Goal: Obtain resource: Download file/media

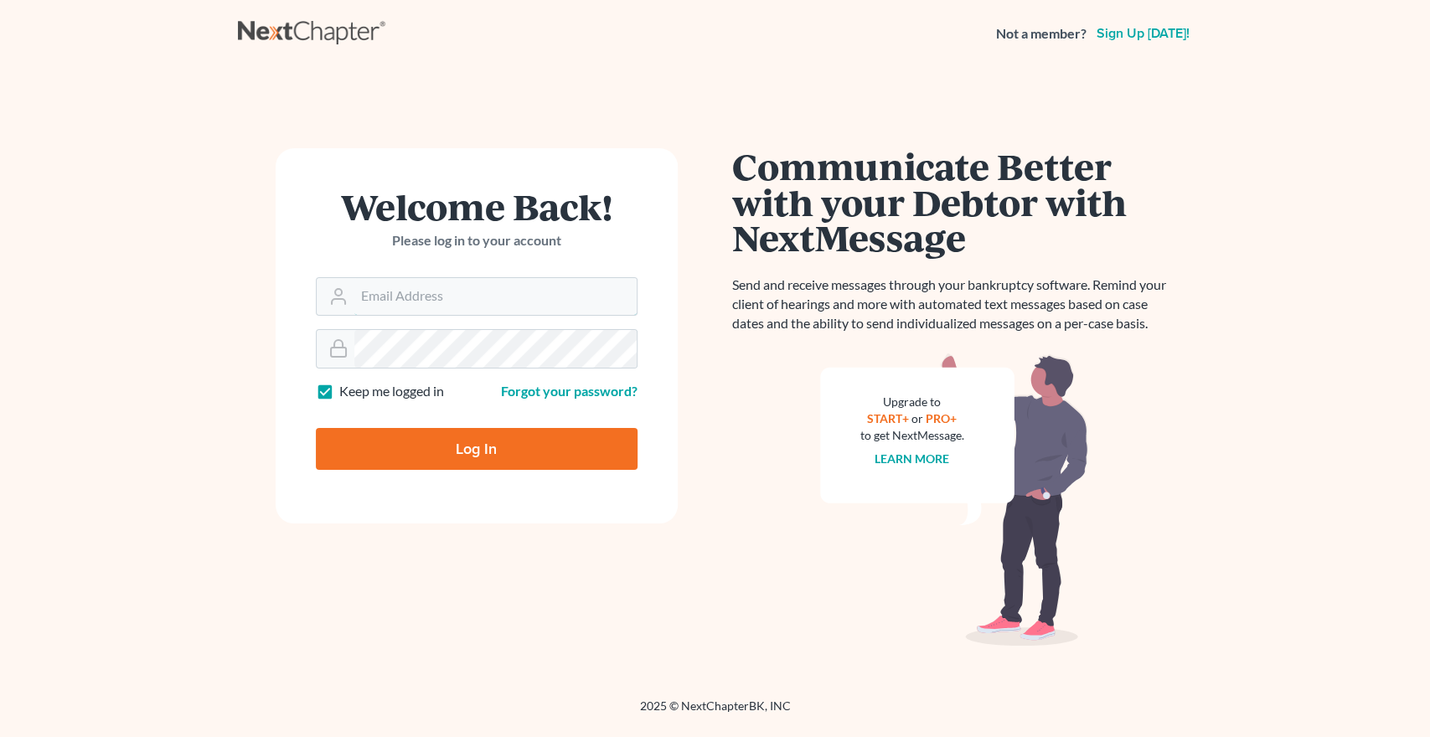
type input "[EMAIL_ADDRESS][DOMAIN_NAME]"
type input "Thinking..."
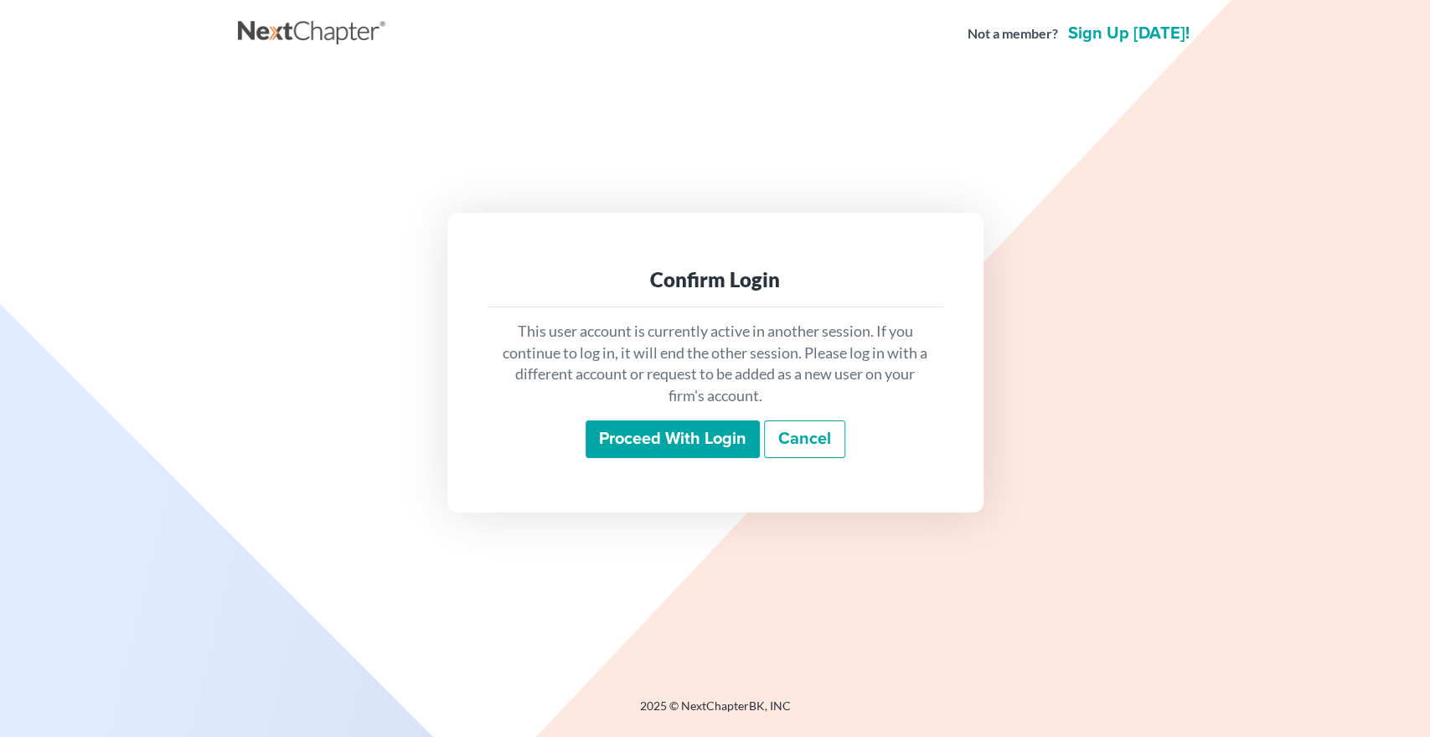
click at [686, 436] on input "Proceed with login" at bounding box center [672, 439] width 174 height 39
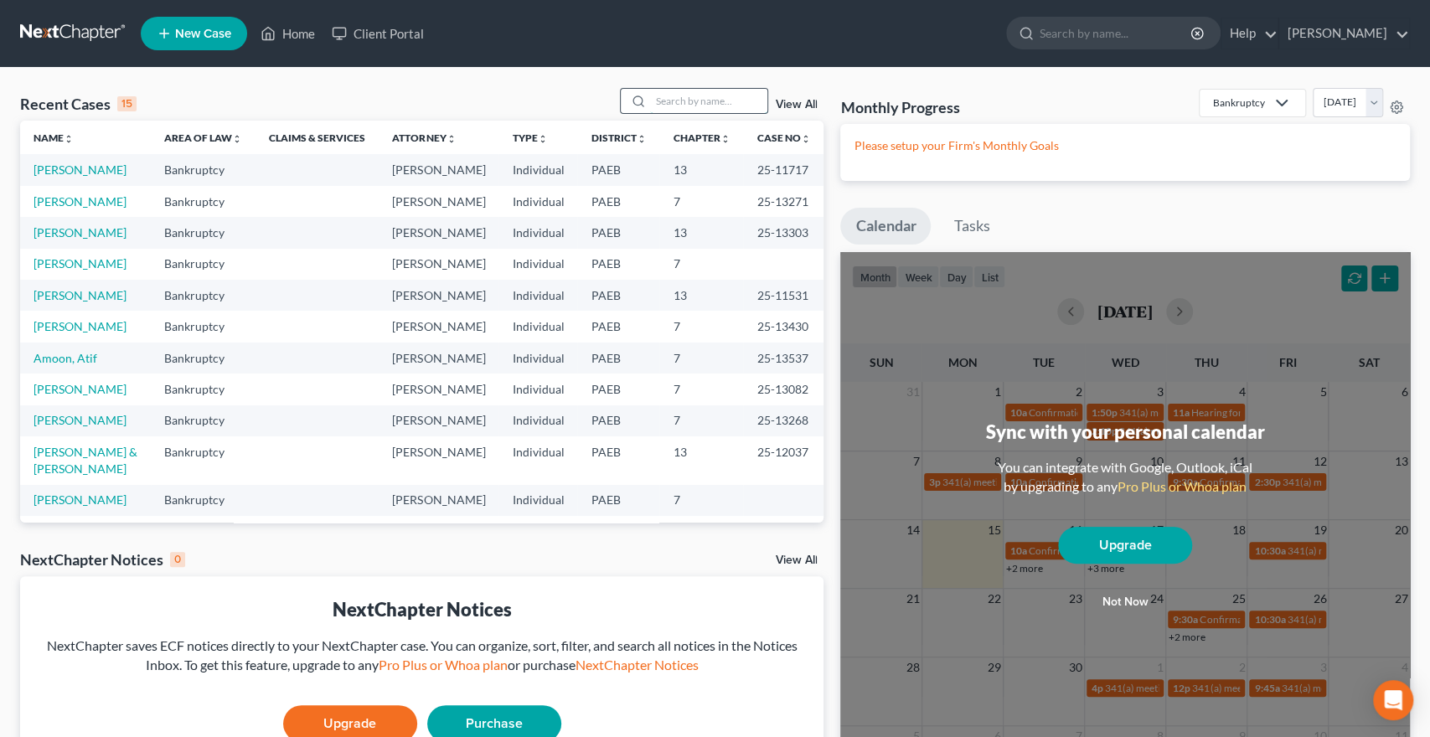
click at [650, 98] on input "search" at bounding box center [708, 101] width 117 height 24
click at [650, 98] on input "b" at bounding box center [708, 101] width 117 height 24
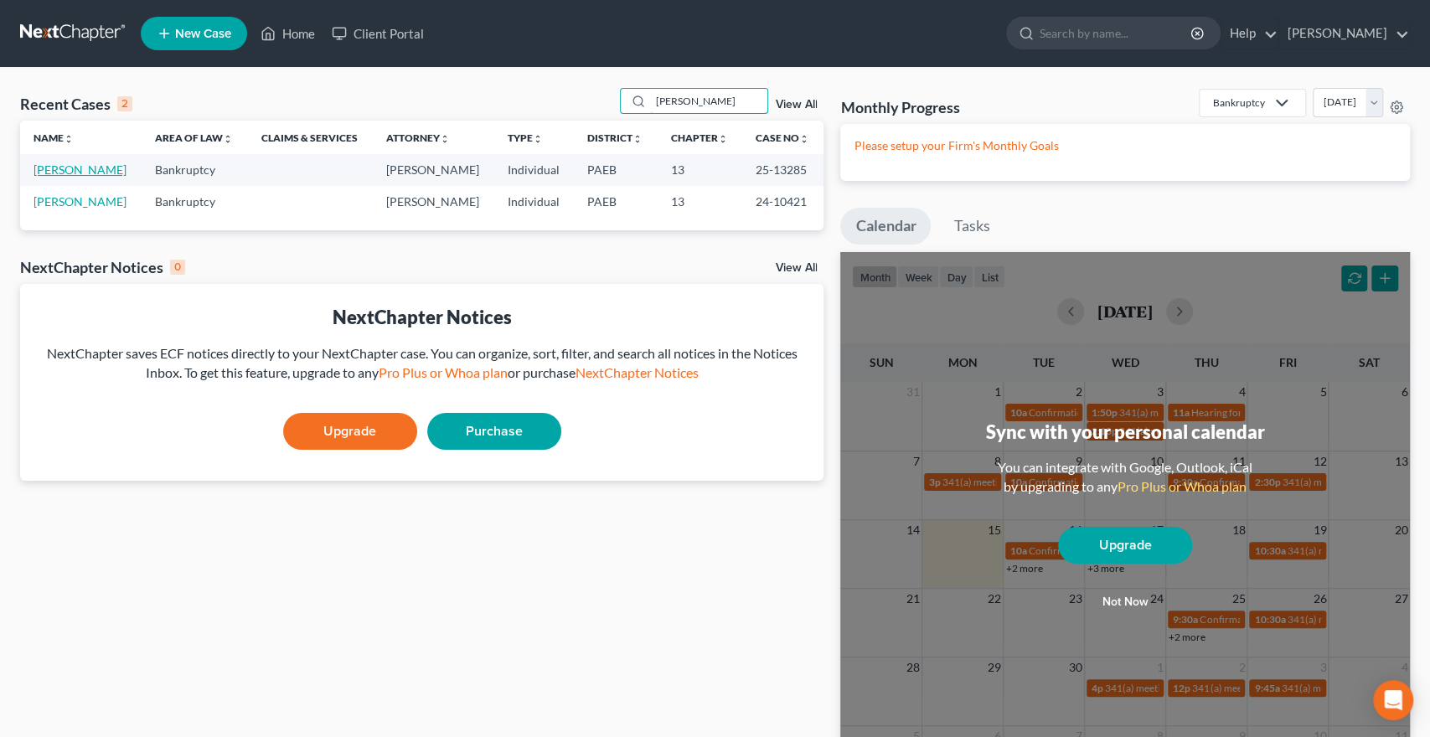
type input "[PERSON_NAME]"
click at [95, 170] on link "[PERSON_NAME]" at bounding box center [80, 169] width 93 height 14
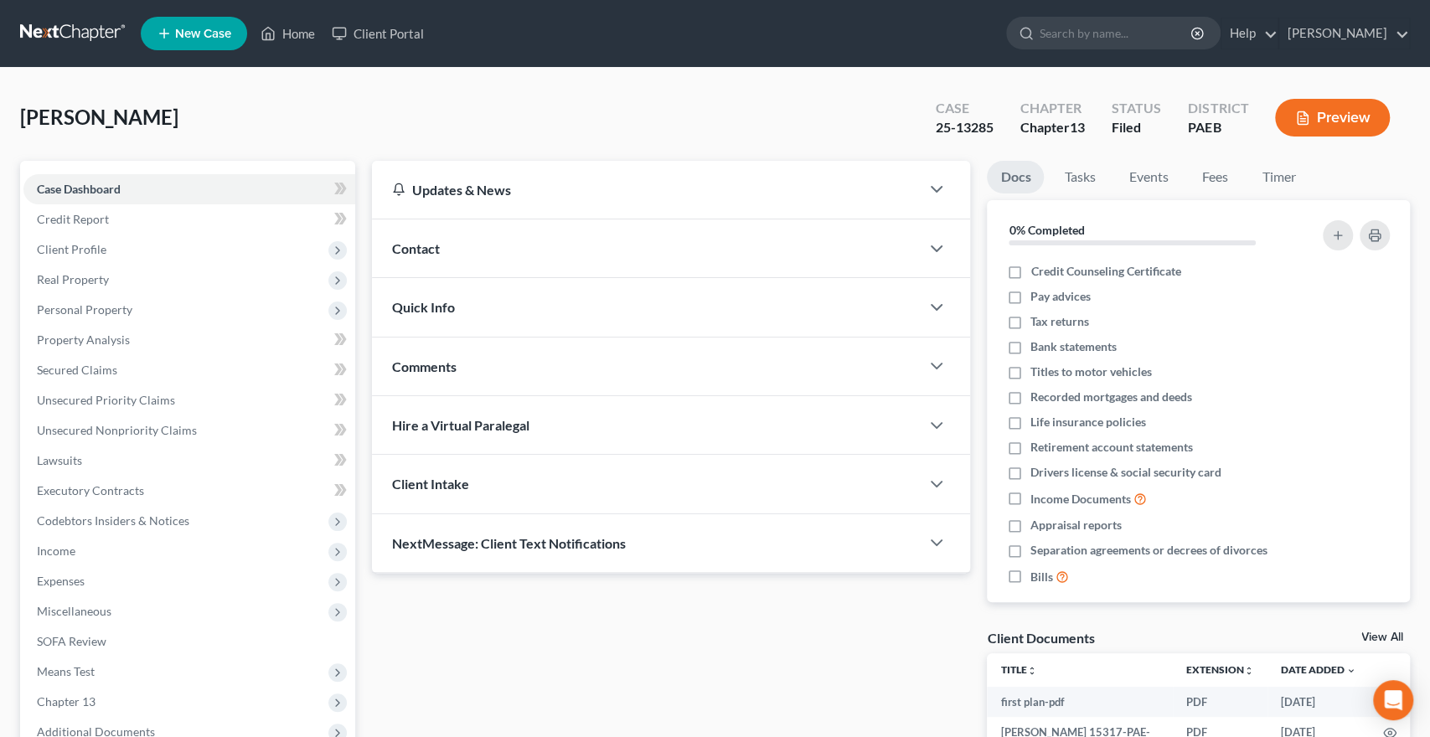
click at [412, 616] on div "Updates & News × [US_STATE] [GEOGRAPHIC_DATA] Notes Take a look at NextChapter'…" at bounding box center [671, 482] width 616 height 642
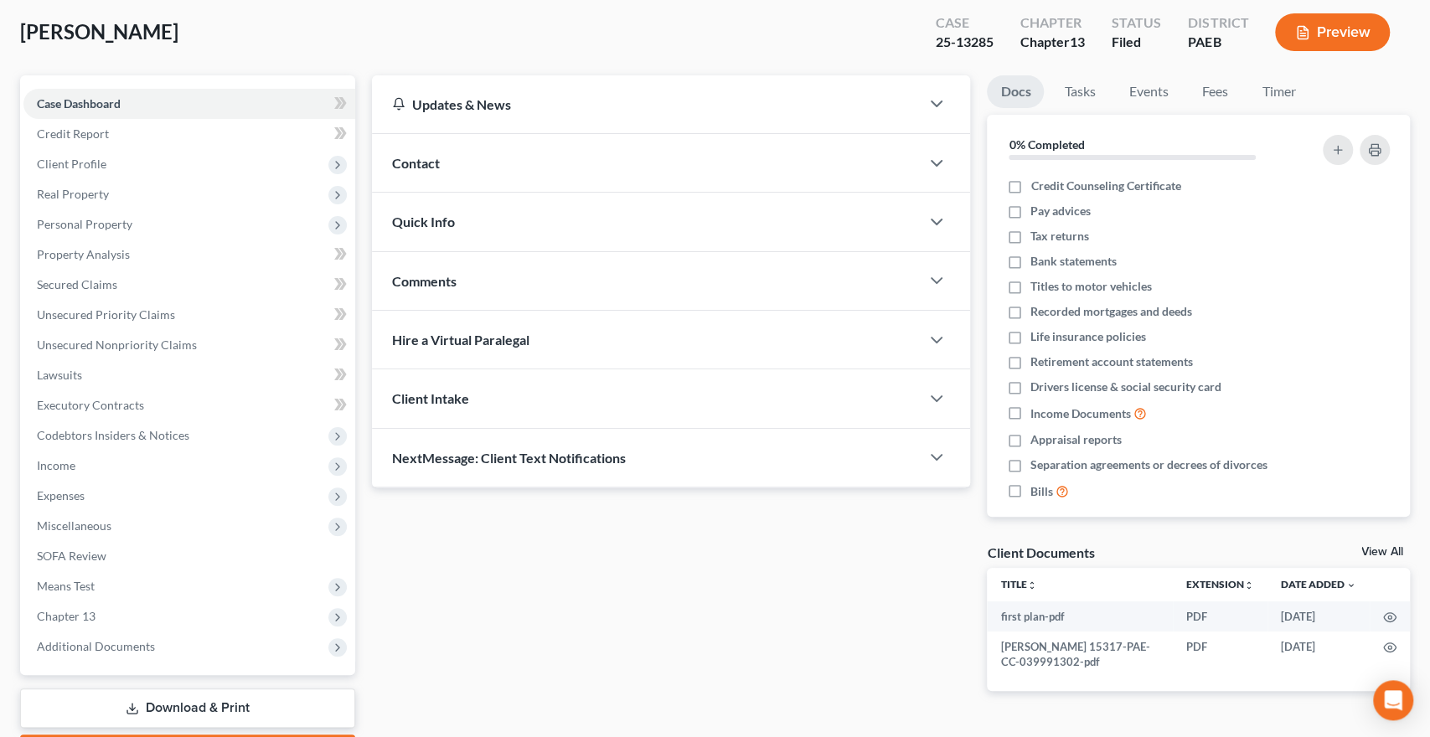
scroll to position [174, 0]
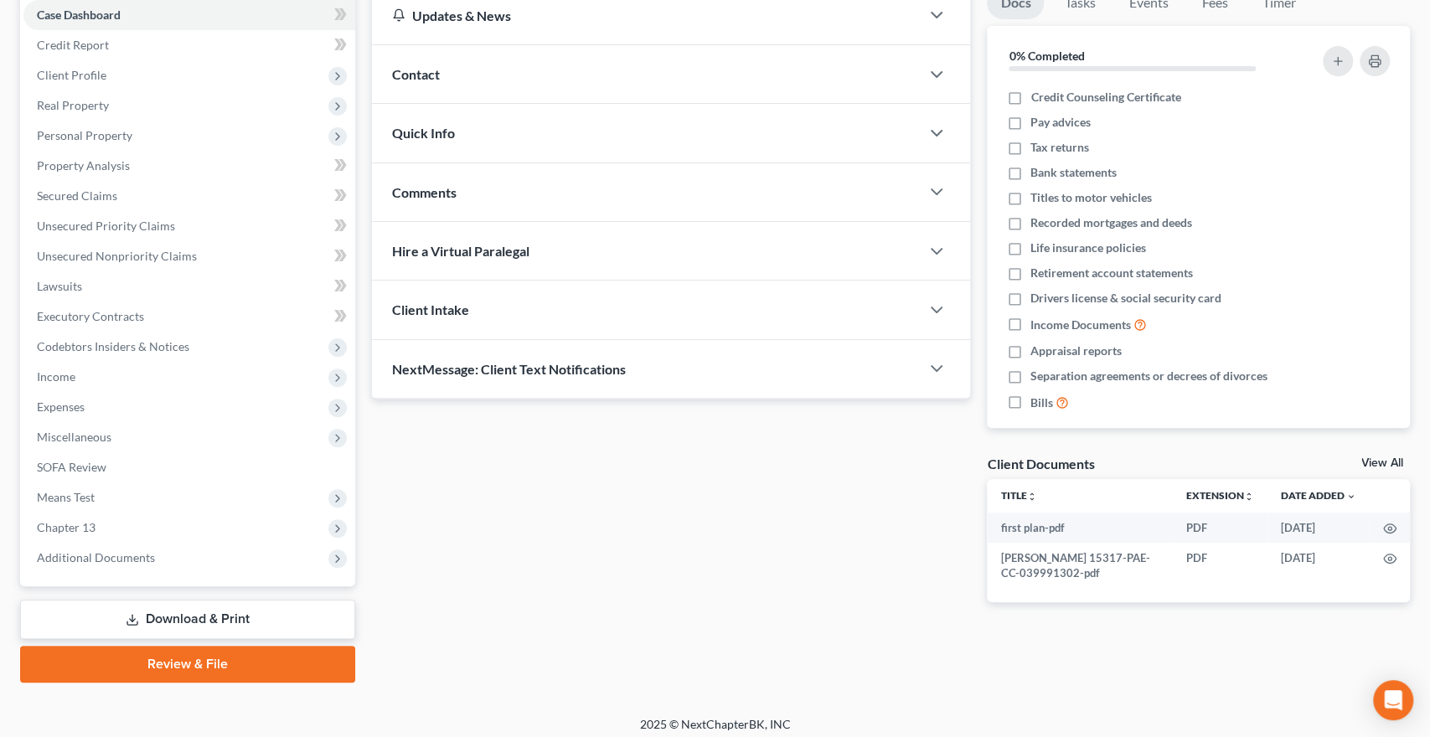
click at [160, 611] on link "Download & Print" at bounding box center [187, 619] width 335 height 39
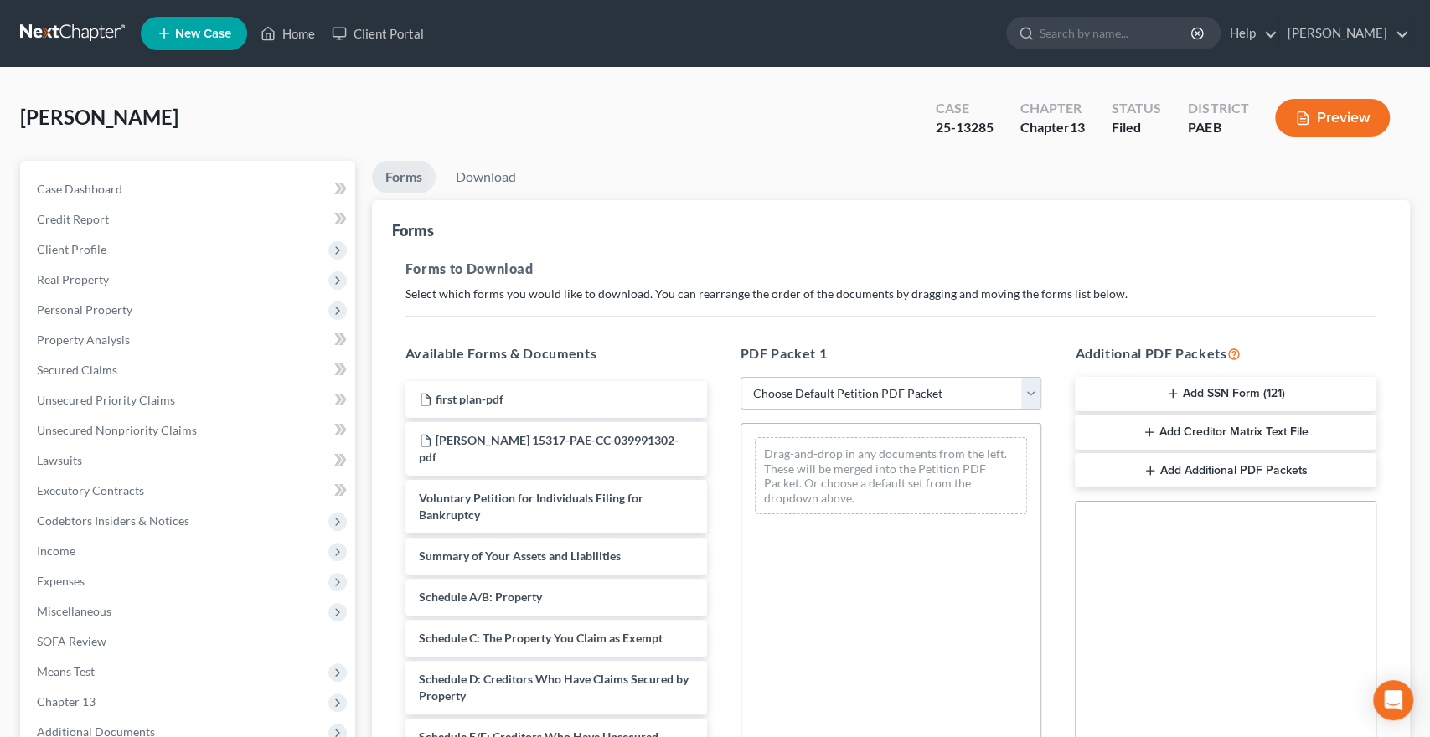
click at [1230, 430] on button "Add Creditor Matrix Text File" at bounding box center [1226, 432] width 302 height 35
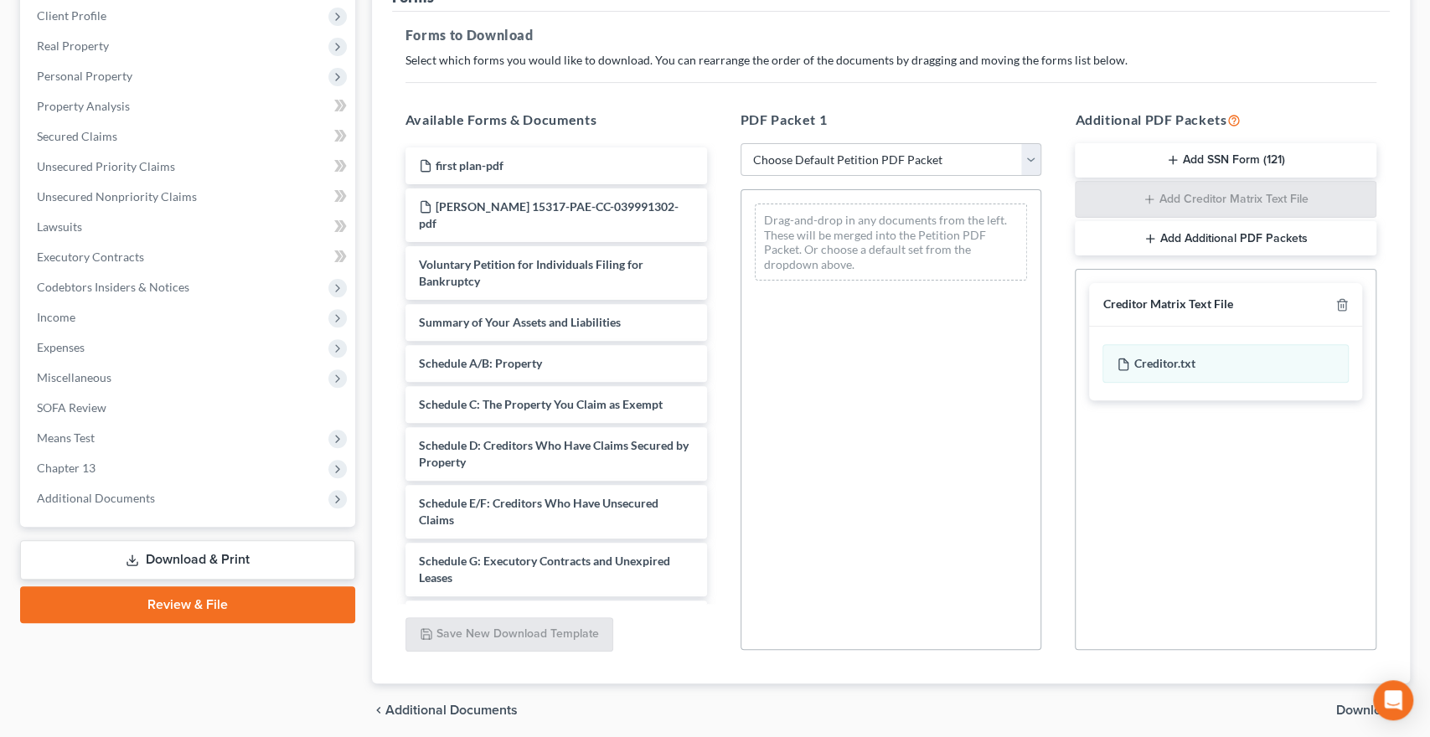
scroll to position [295, 0]
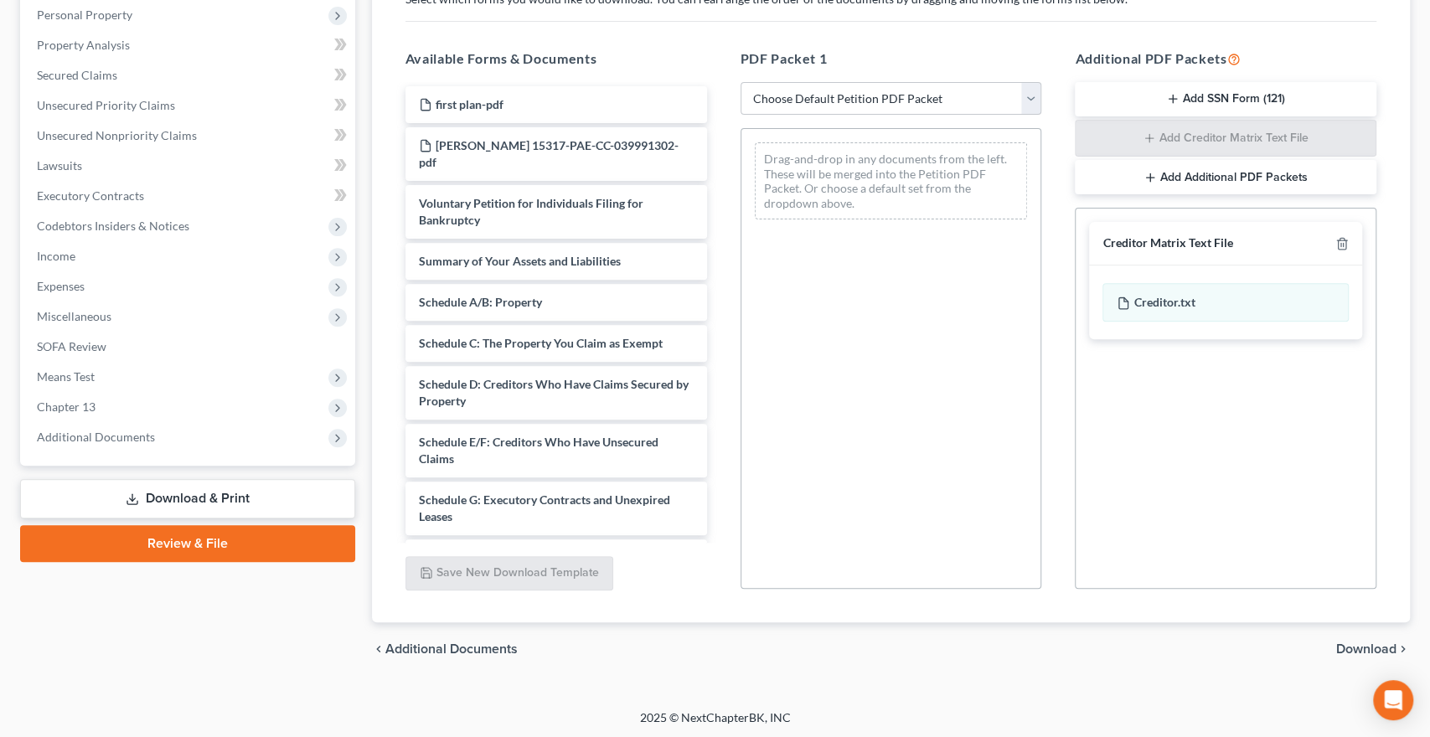
click at [1353, 645] on span "Download" at bounding box center [1366, 648] width 60 height 13
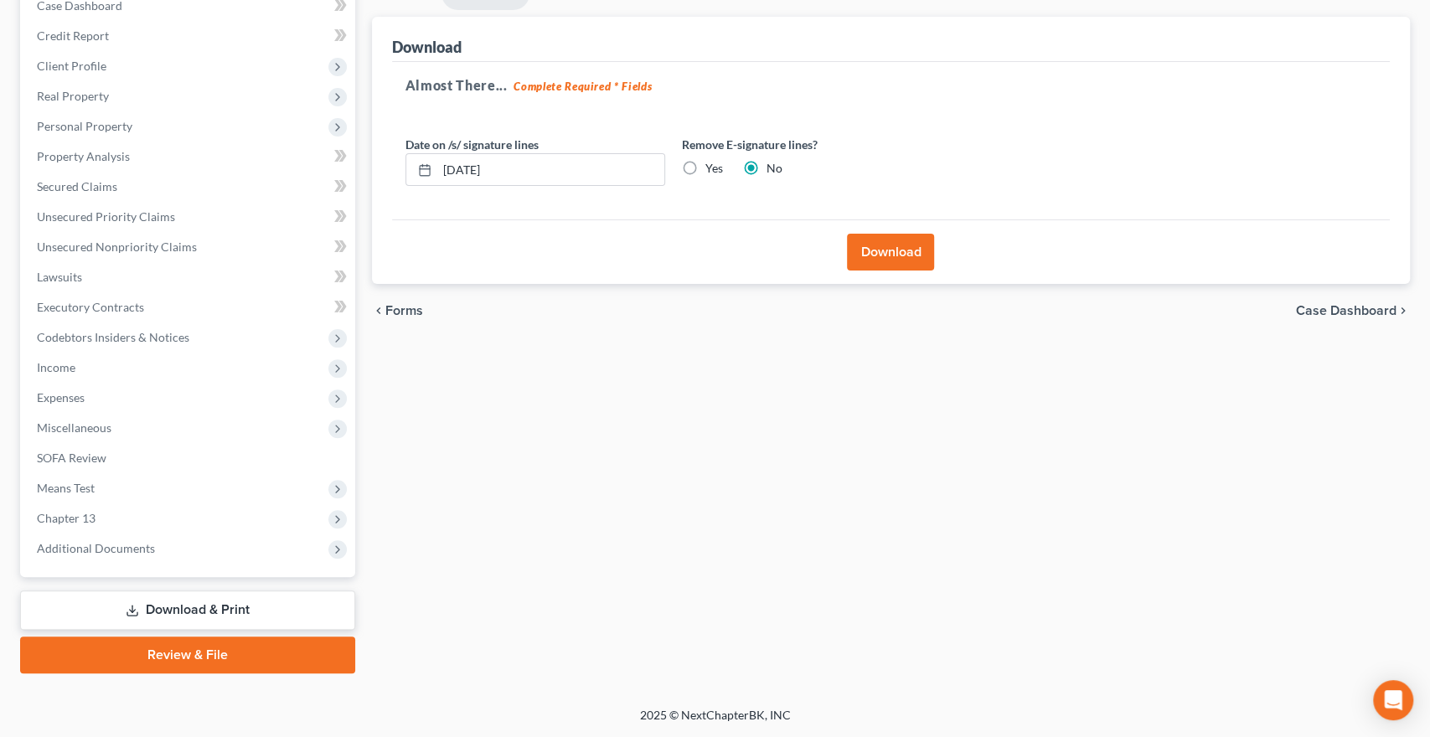
scroll to position [181, 0]
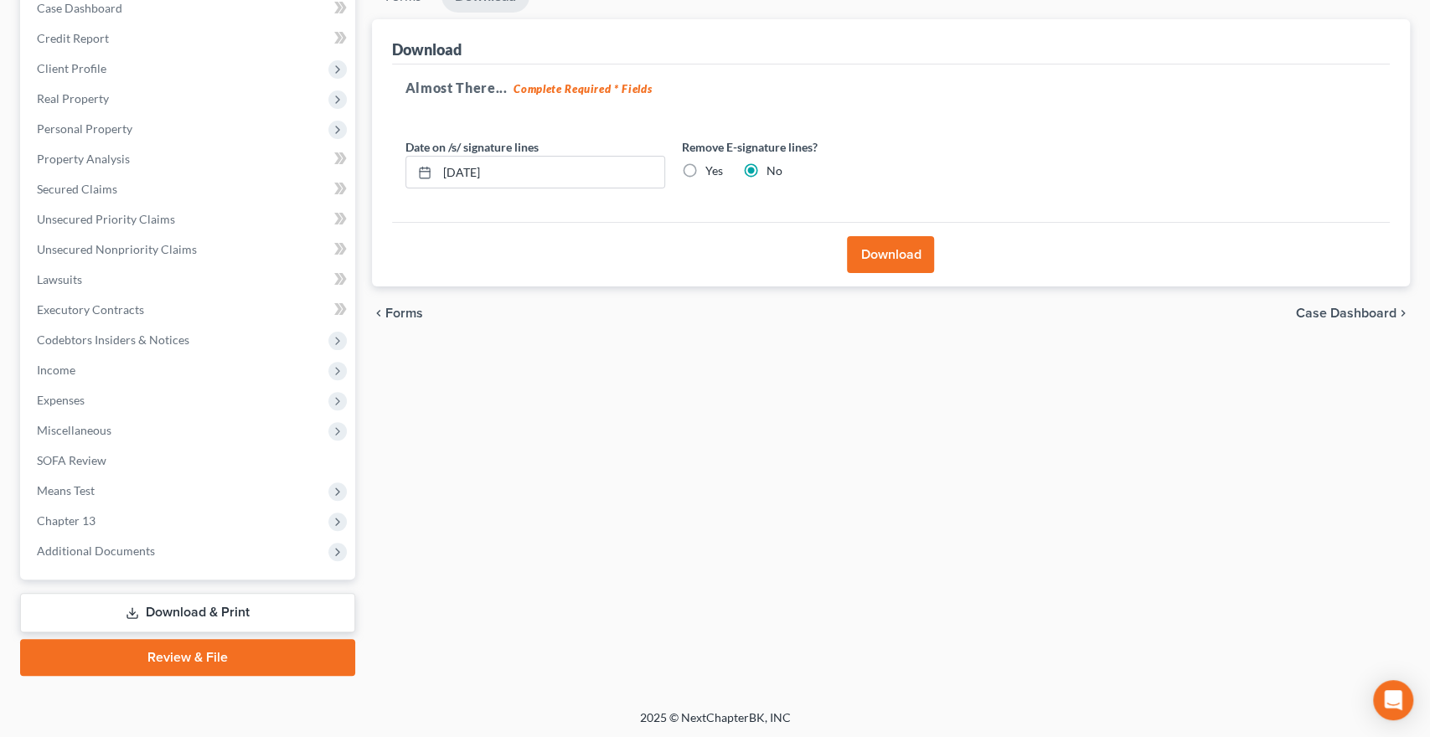
click at [868, 264] on button "Download" at bounding box center [890, 254] width 87 height 37
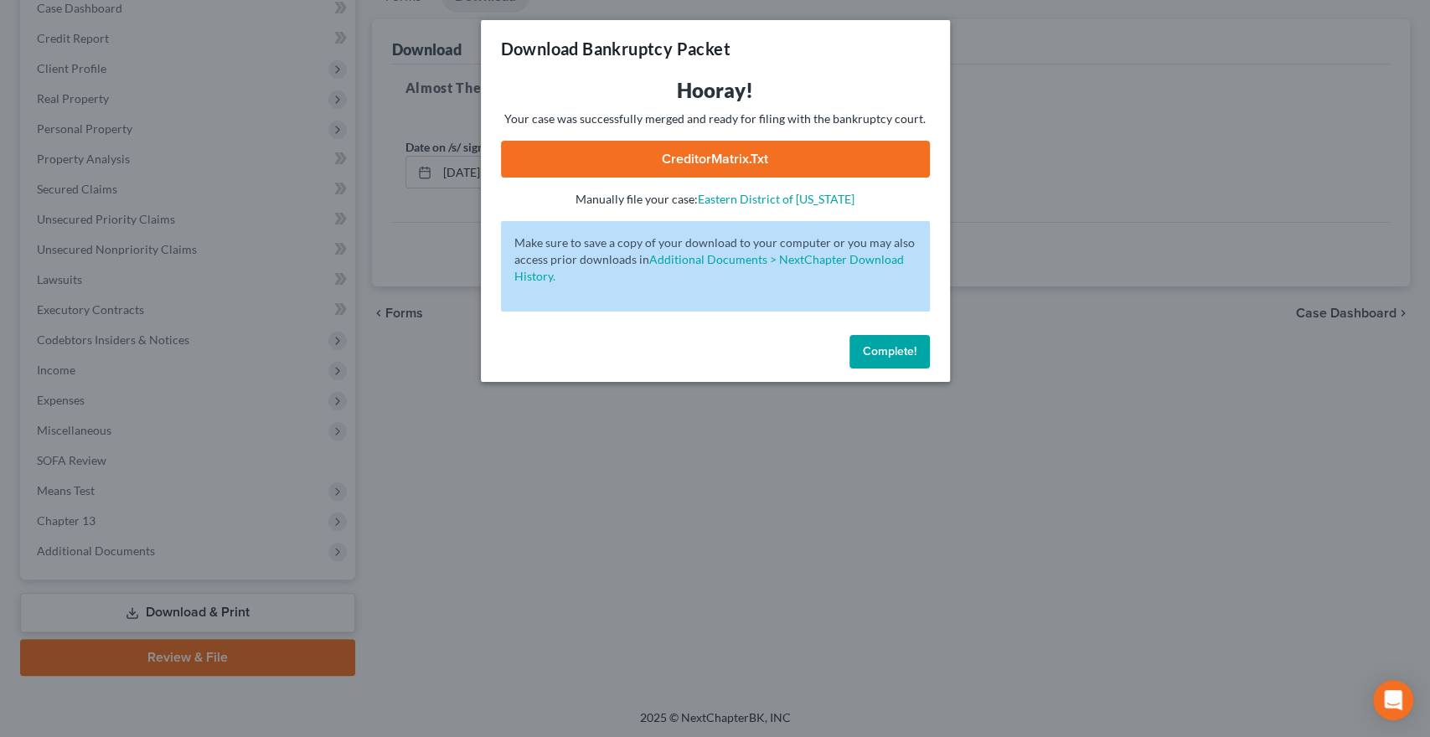
click at [718, 147] on link "CreditorMatrix.txt" at bounding box center [715, 159] width 429 height 37
